Goal: Information Seeking & Learning: Learn about a topic

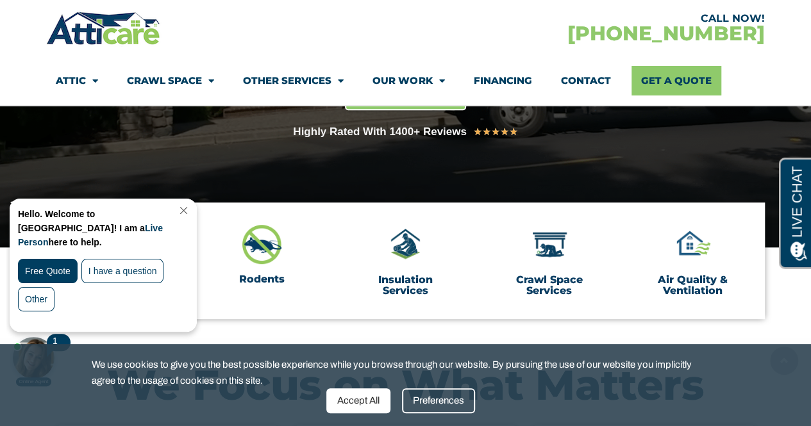
scroll to position [311, 0]
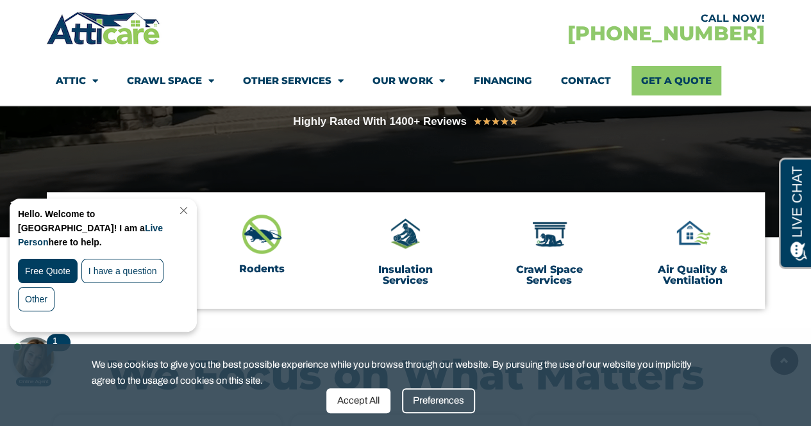
click at [191, 208] on link "Close Chat" at bounding box center [182, 211] width 17 height 10
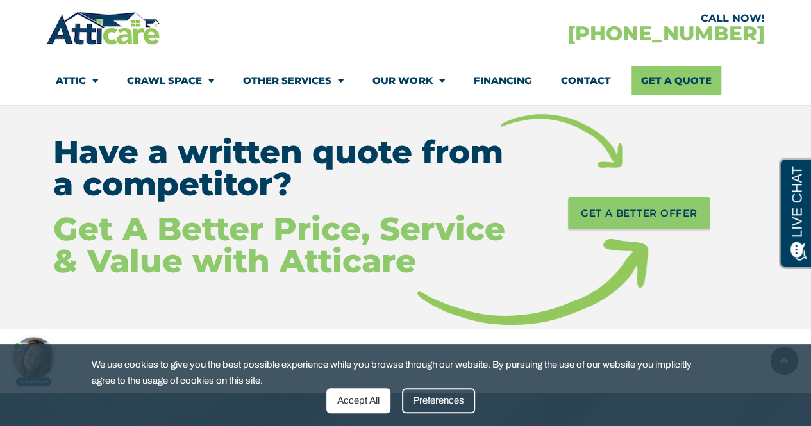
scroll to position [2079, 0]
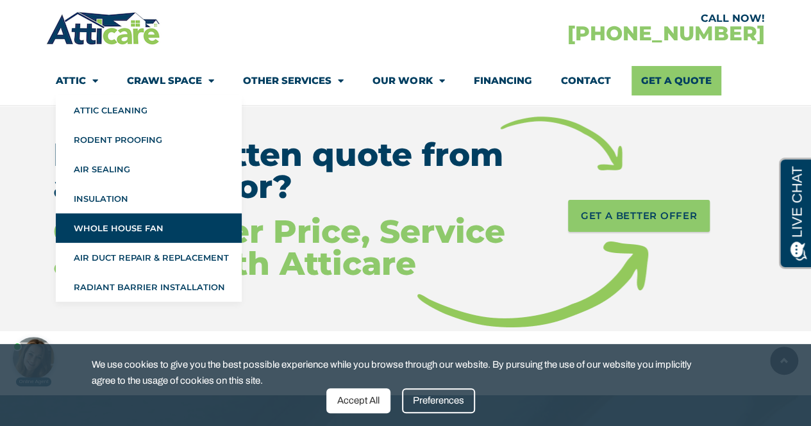
click at [94, 232] on link "Whole House Fan" at bounding box center [149, 227] width 186 height 29
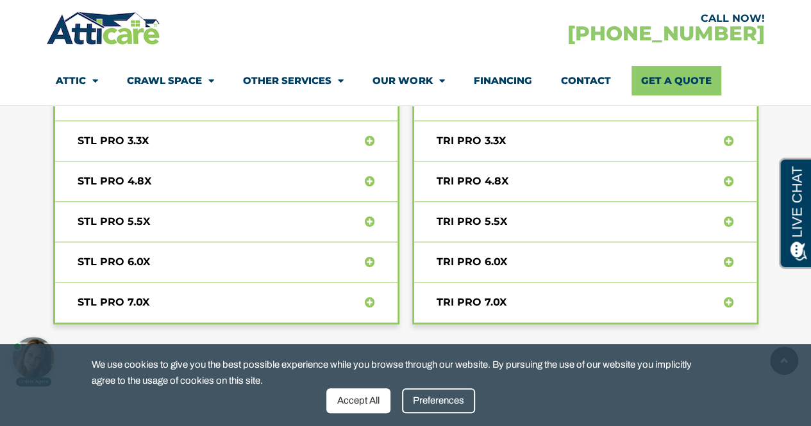
scroll to position [5512, 0]
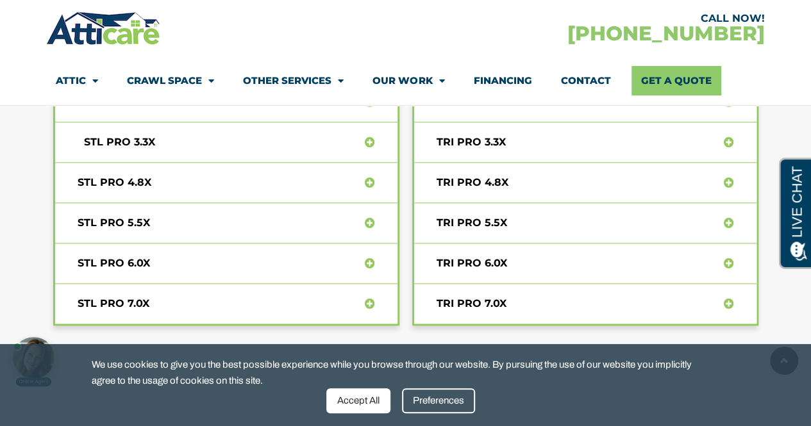
click at [124, 136] on link "STL PRO 3.3X" at bounding box center [120, 142] width 84 height 12
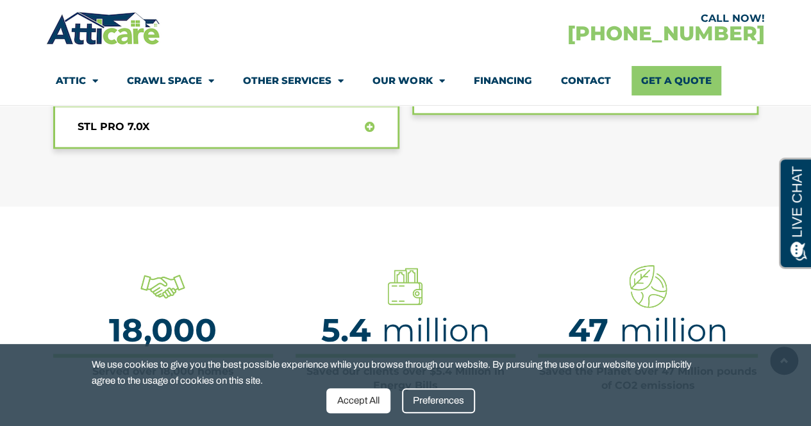
scroll to position [0, 0]
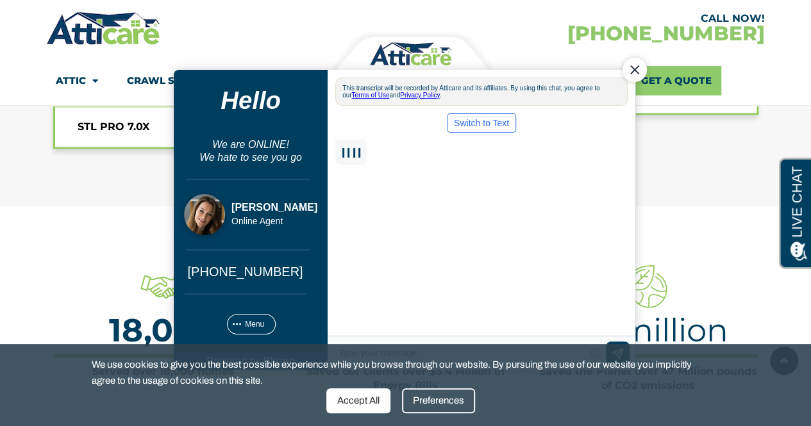
click at [0, 231] on section "Served over 18,000 homes 18,000 Saved our clients over $5.4 Million in Energy B…" at bounding box center [405, 328] width 811 height 244
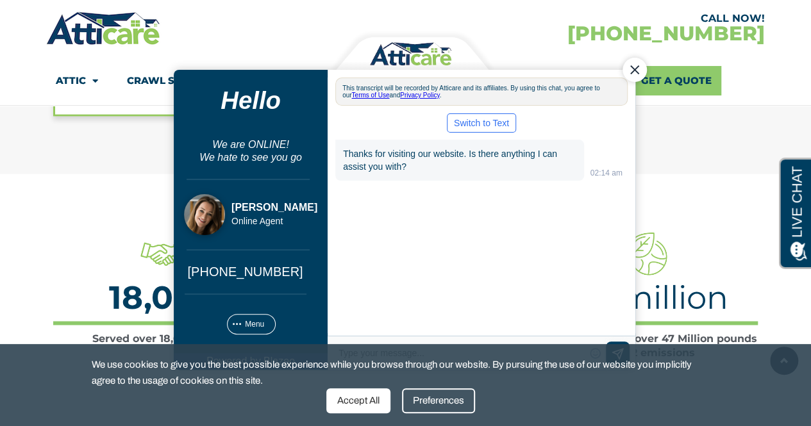
scroll to position [5757, 0]
click at [634, 68] on div "Close Chat" at bounding box center [634, 69] width 24 height 24
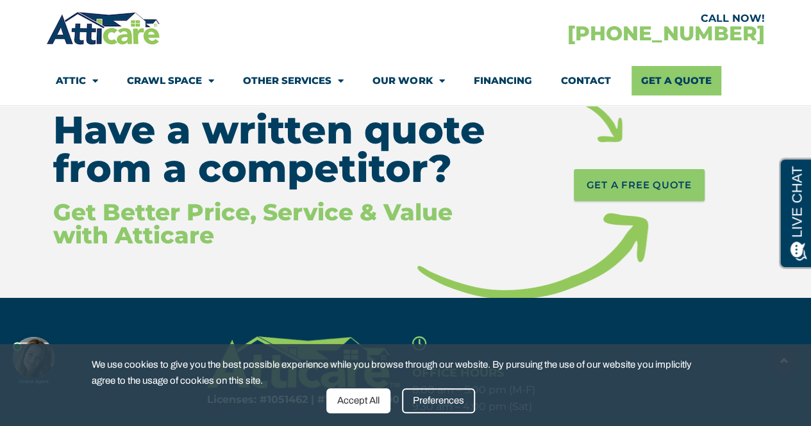
scroll to position [9608, 0]
